Goal: Task Accomplishment & Management: Manage account settings

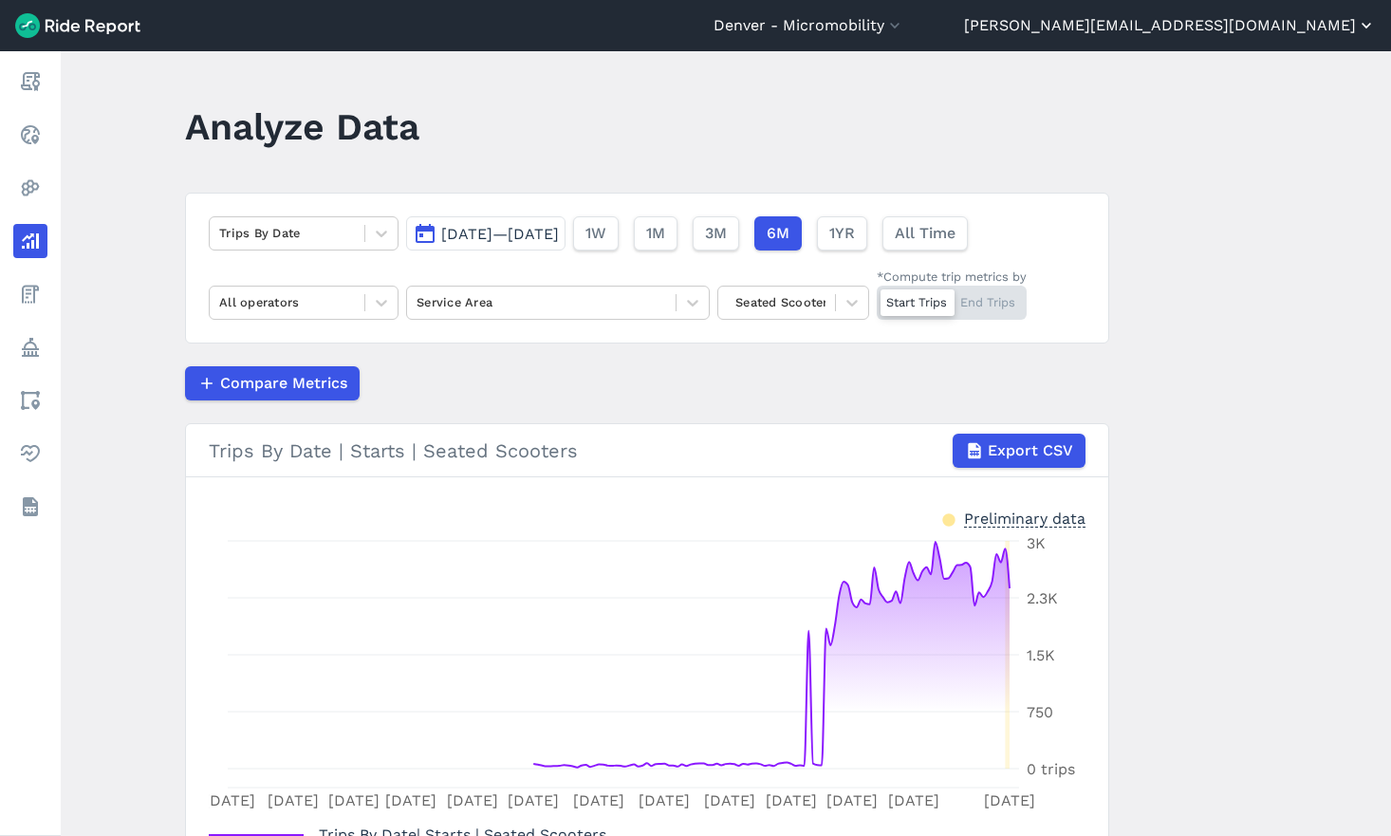
click at [1255, 36] on button "[PERSON_NAME][EMAIL_ADDRESS][DOMAIN_NAME]" at bounding box center [1170, 25] width 412 height 23
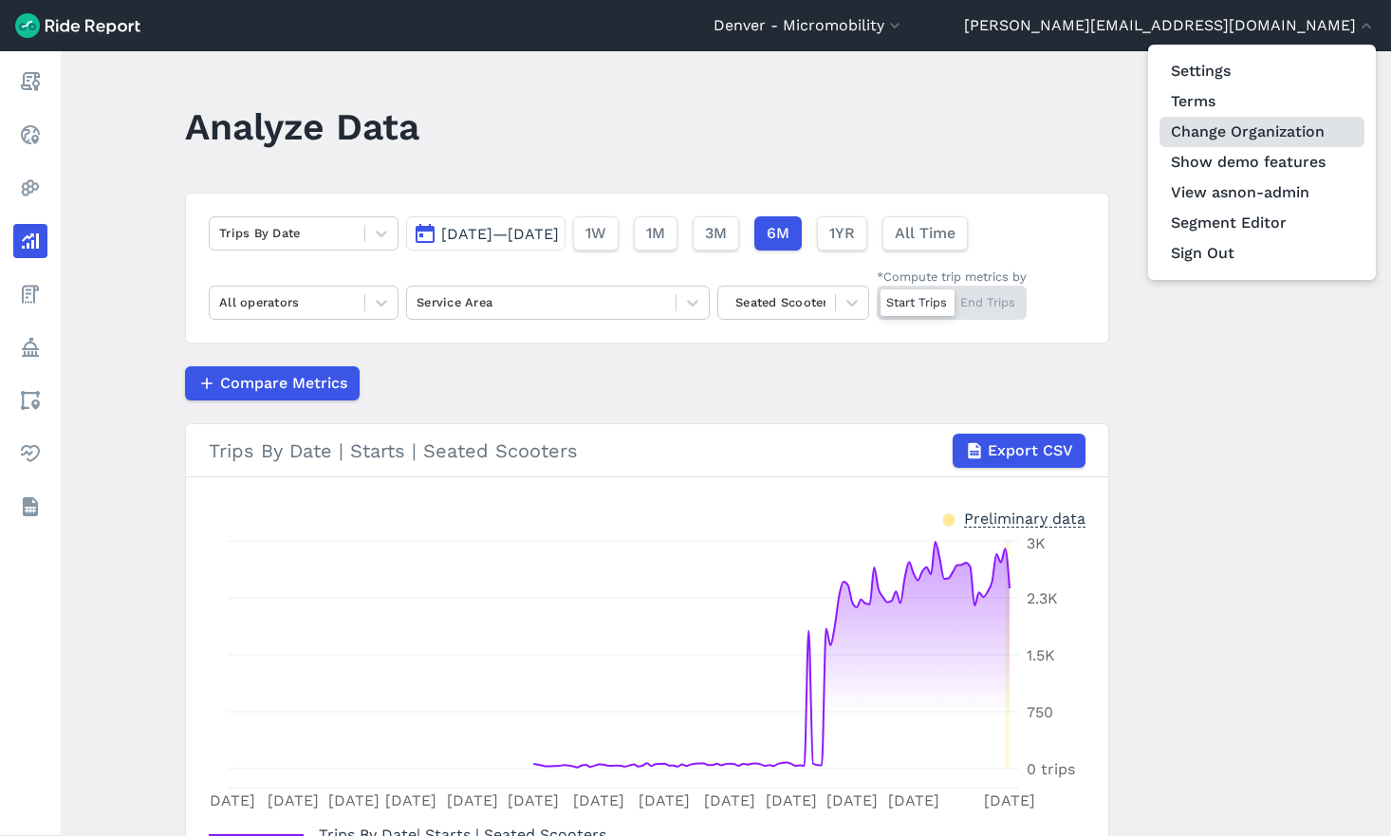
click at [1257, 132] on link "Change Organization" at bounding box center [1262, 132] width 205 height 30
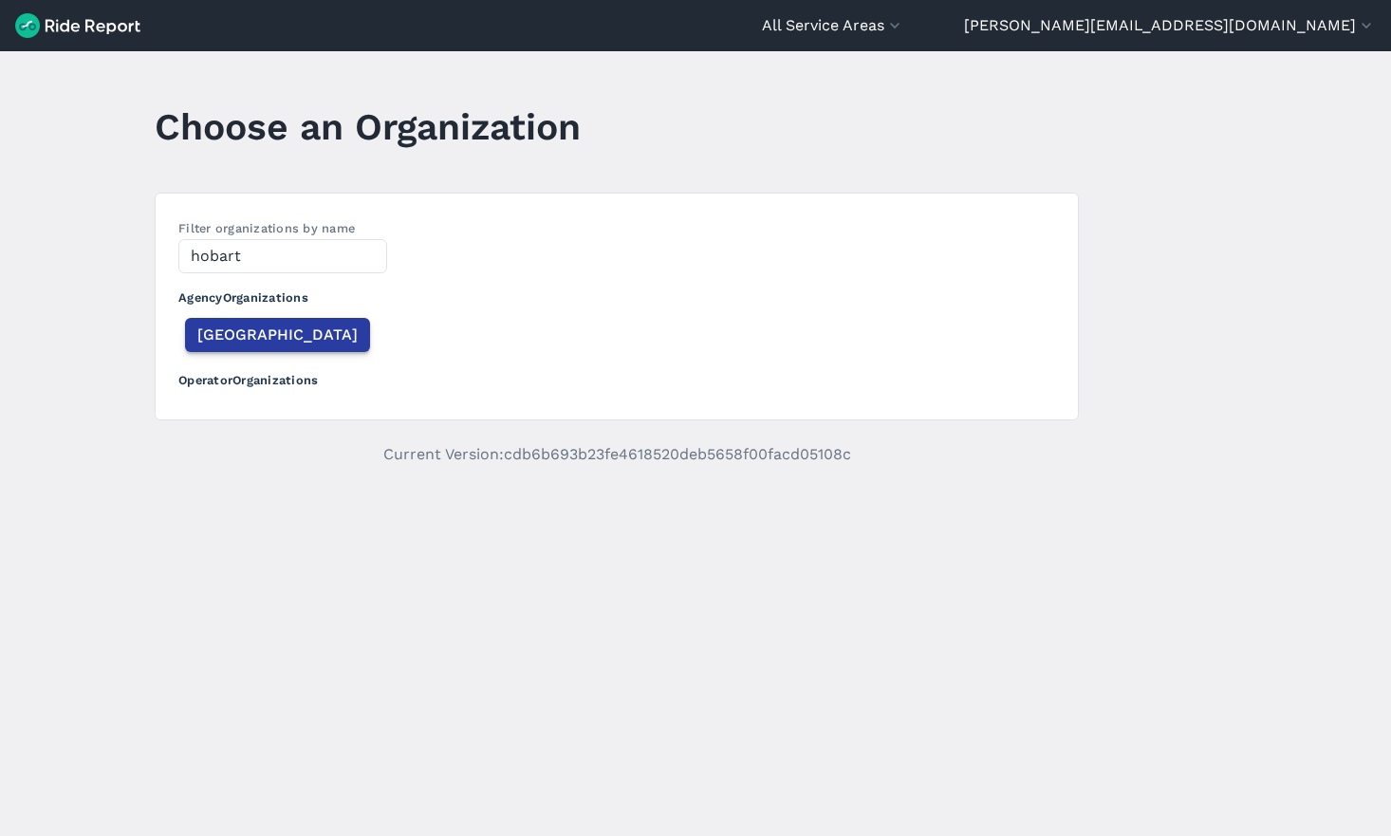
type input "hobart"
click at [246, 327] on button "[GEOGRAPHIC_DATA]" at bounding box center [277, 335] width 185 height 34
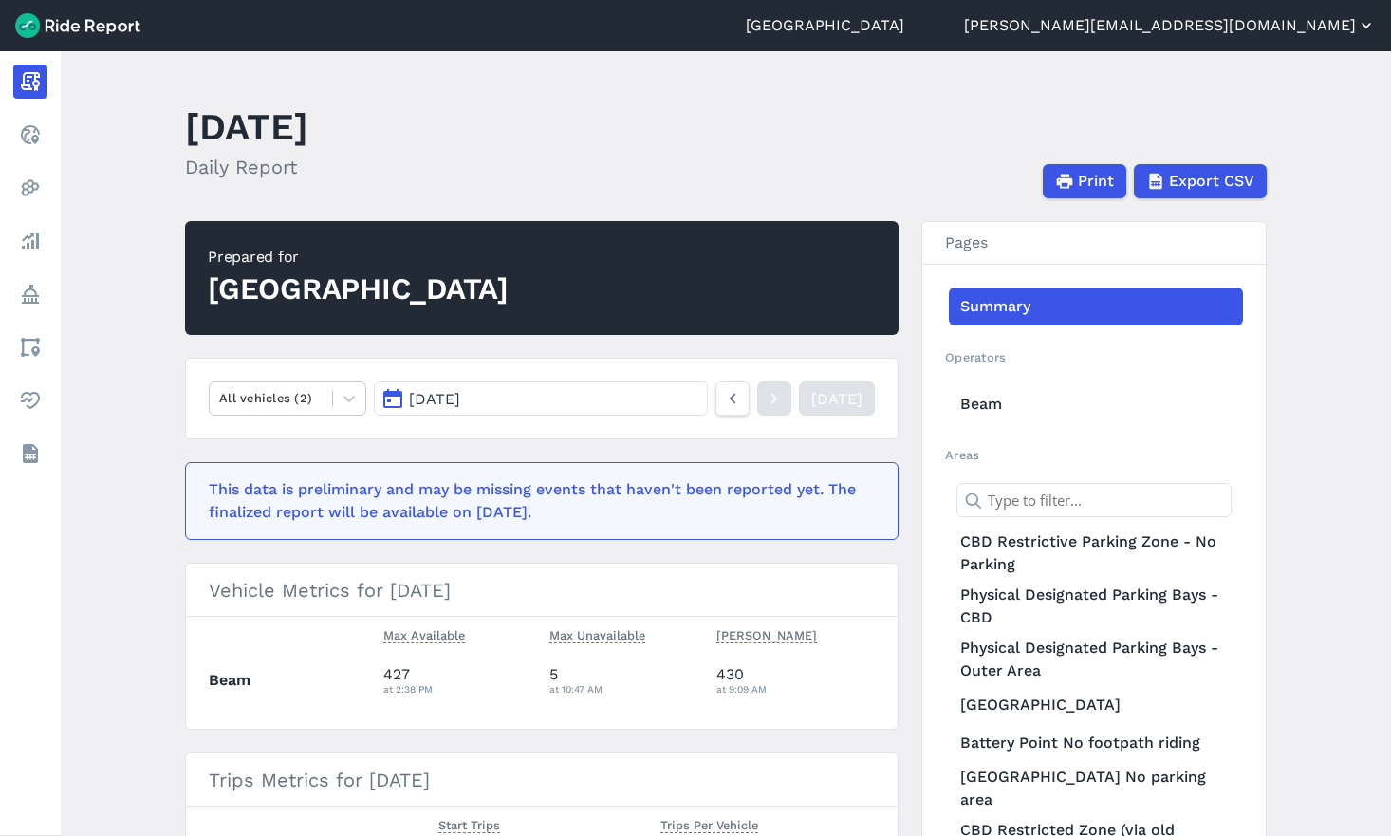
click at [1344, 19] on button "[PERSON_NAME][EMAIL_ADDRESS][DOMAIN_NAME]" at bounding box center [1170, 25] width 412 height 23
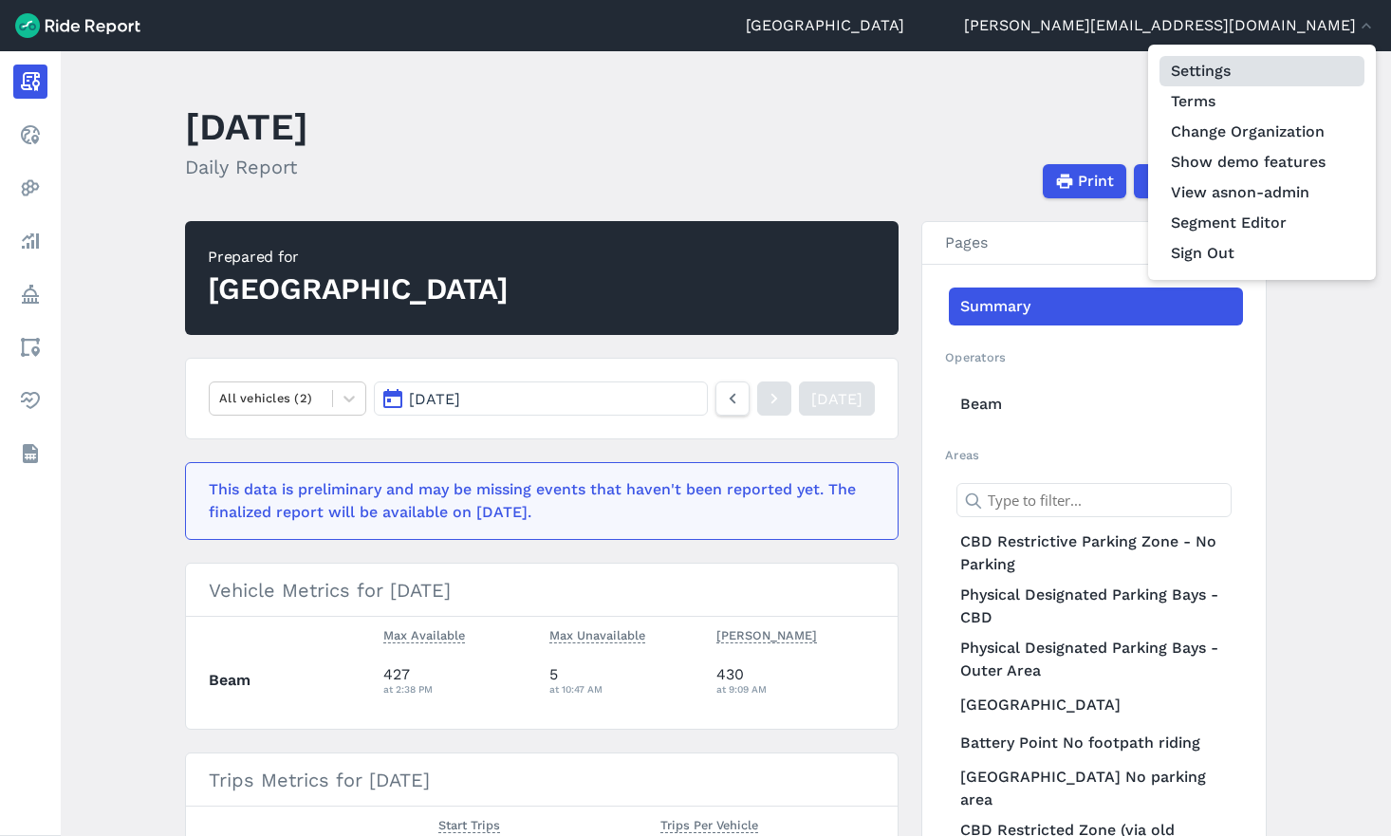
click at [1270, 68] on link "Settings" at bounding box center [1262, 71] width 205 height 30
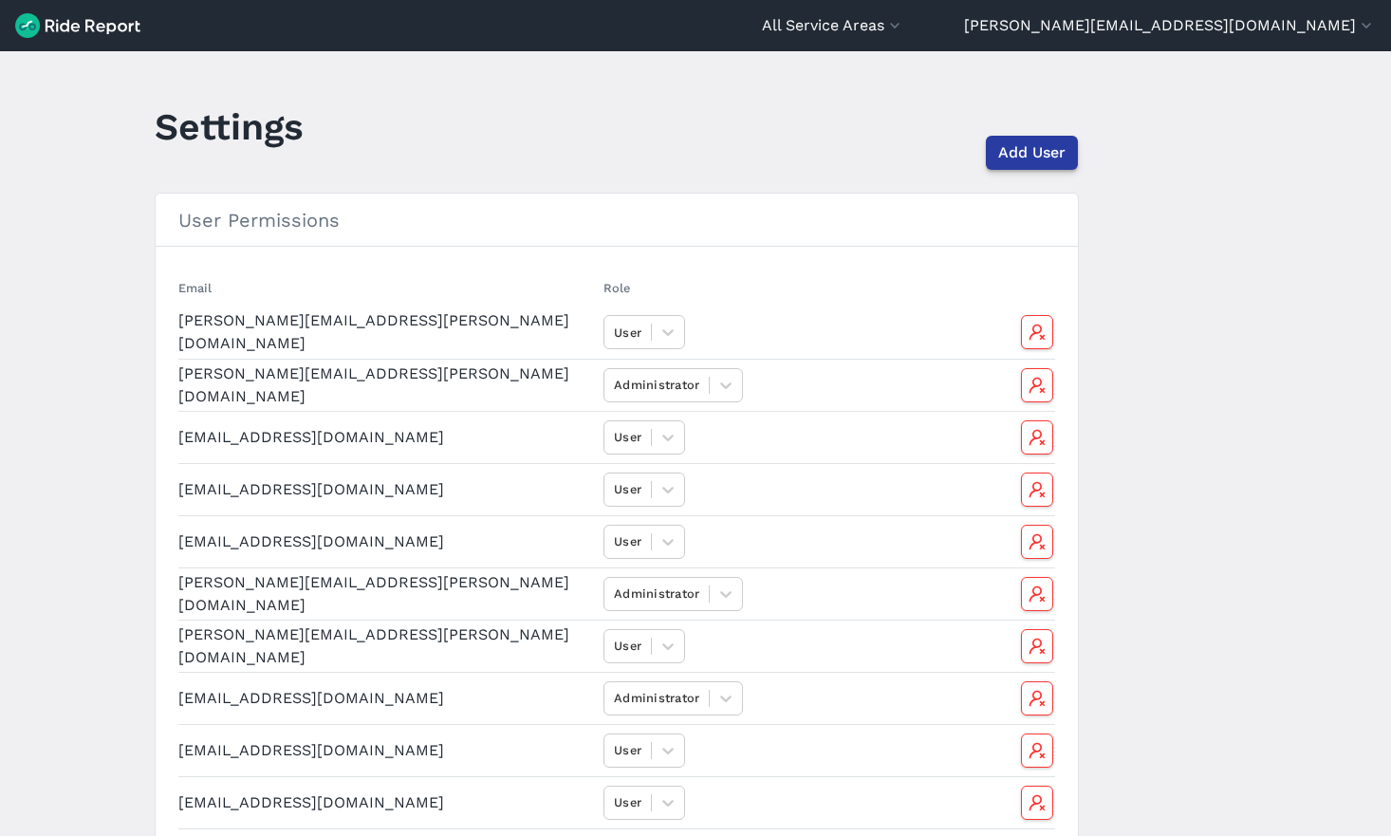
click at [1018, 164] on button "Add User" at bounding box center [1032, 153] width 92 height 34
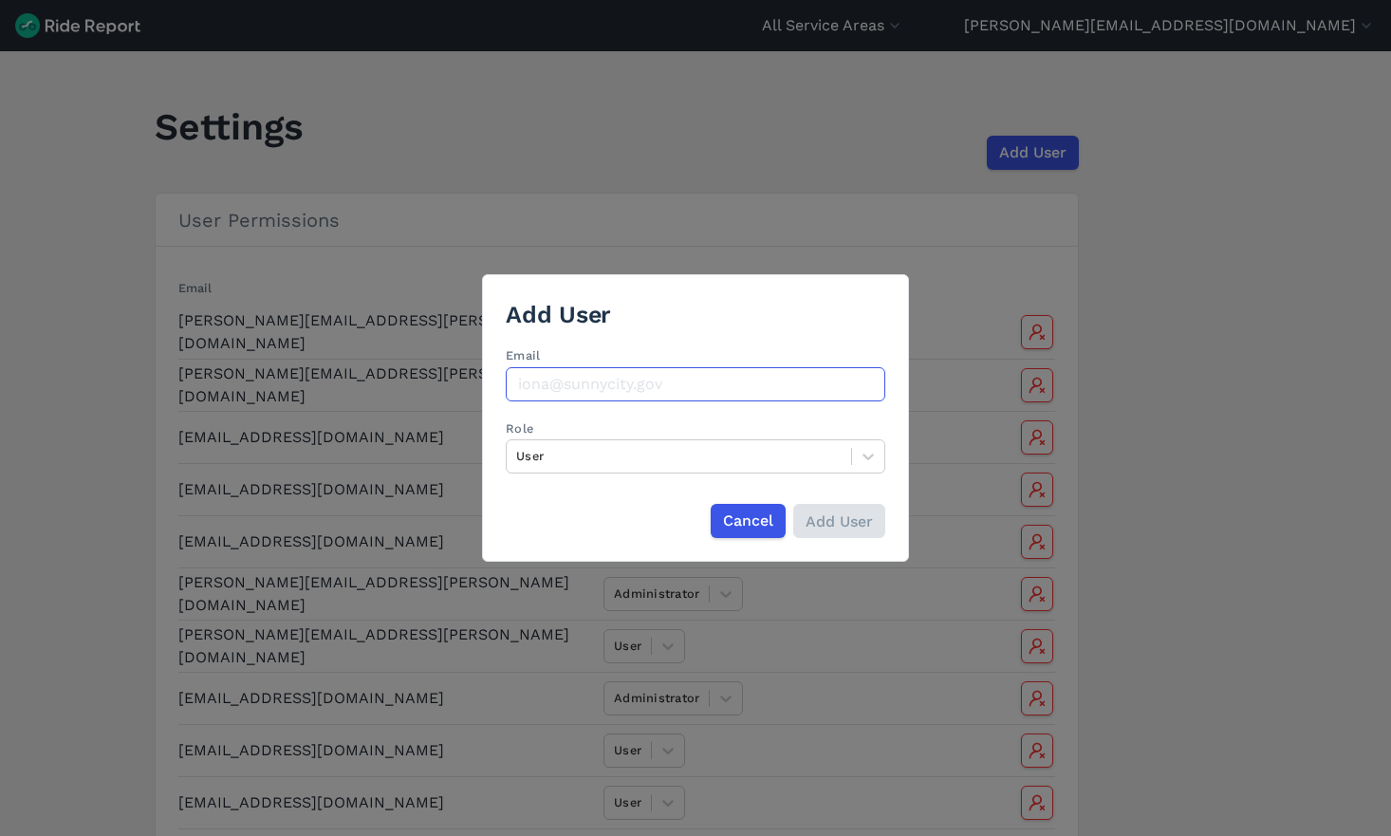
click at [618, 383] on input "Email" at bounding box center [696, 384] width 380 height 34
paste input "[EMAIL_ADDRESS][PERSON_NAME][DOMAIN_NAME]"
type input "[EMAIL_ADDRESS][PERSON_NAME][DOMAIN_NAME]"
click at [831, 519] on input "Add User" at bounding box center [839, 521] width 92 height 34
